Goal: Task Accomplishment & Management: Complete application form

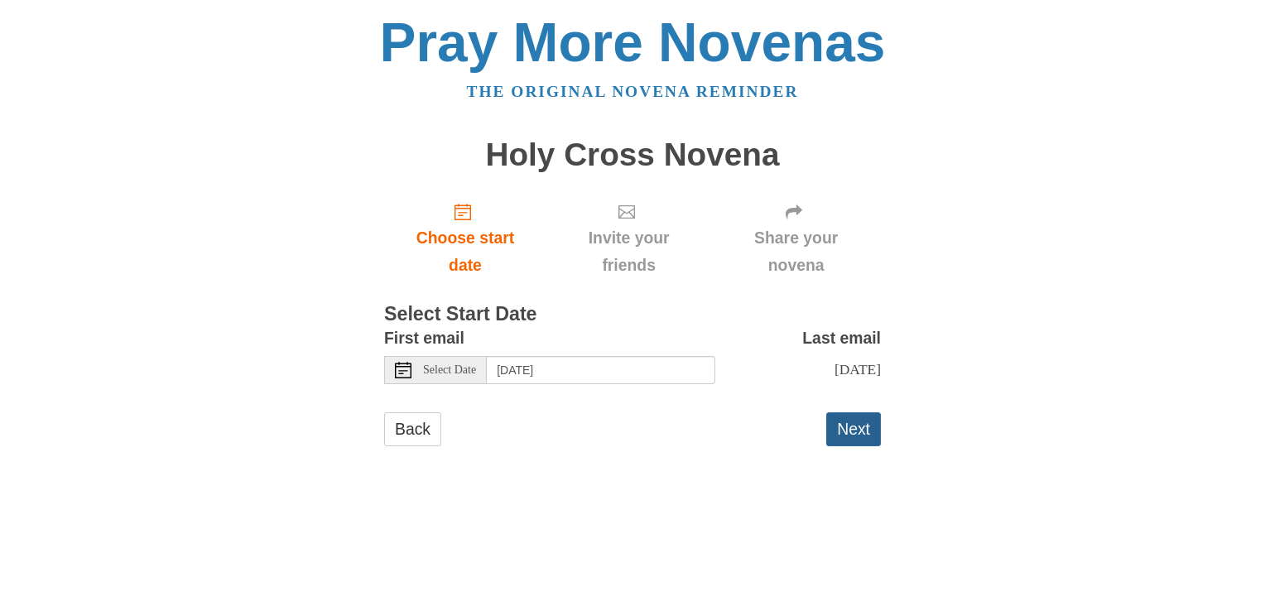
click at [852, 436] on button "Next" at bounding box center [853, 429] width 55 height 34
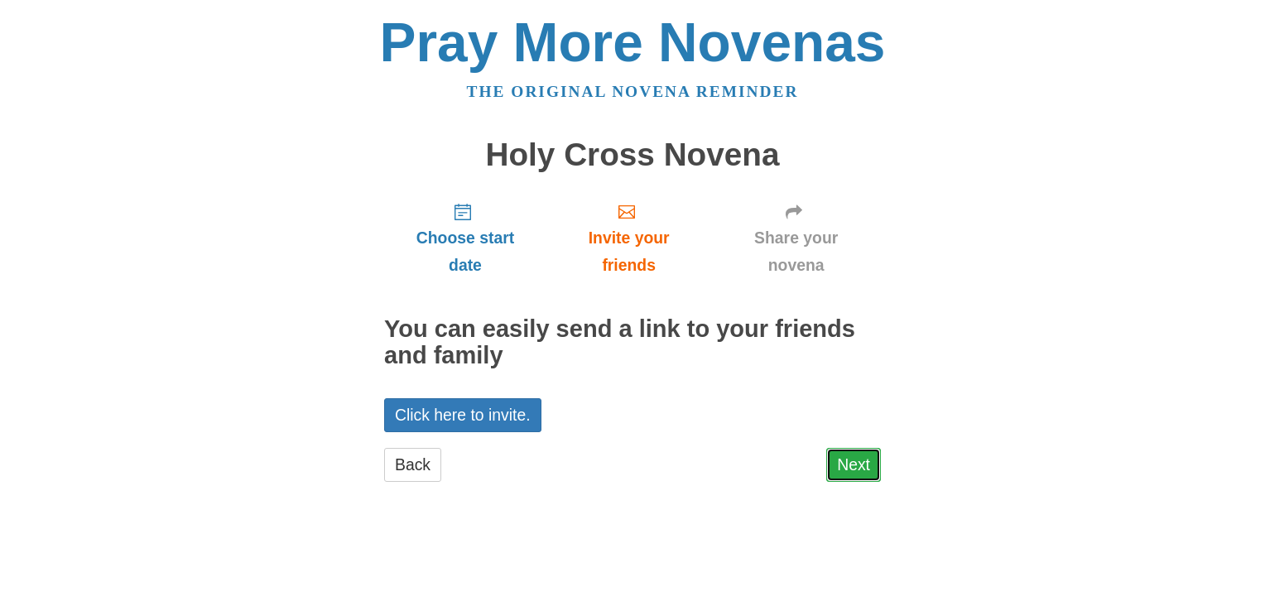
click at [847, 458] on link "Next" at bounding box center [853, 465] width 55 height 34
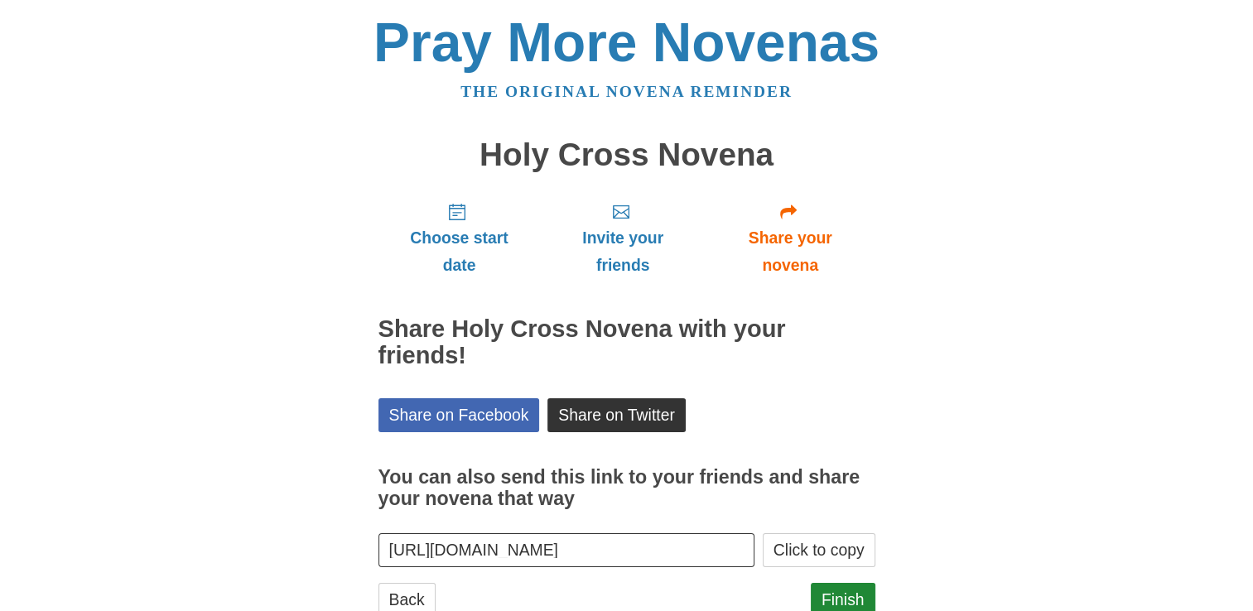
scroll to position [53, 0]
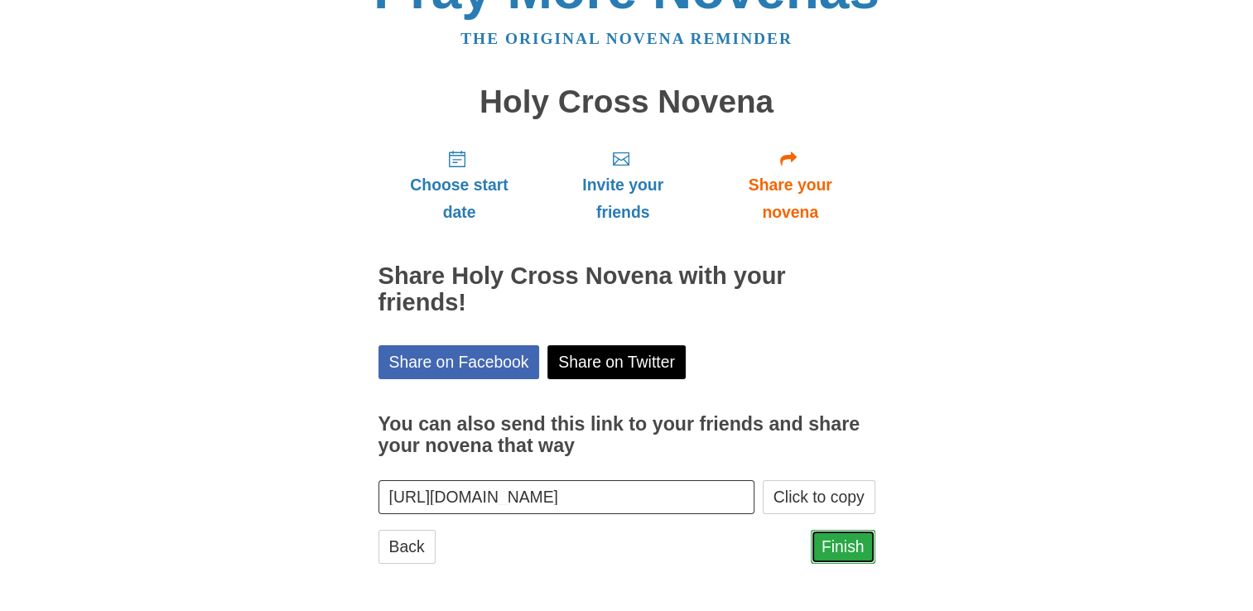
click at [831, 538] on link "Finish" at bounding box center [843, 547] width 65 height 34
